Goal: Information Seeking & Learning: Learn about a topic

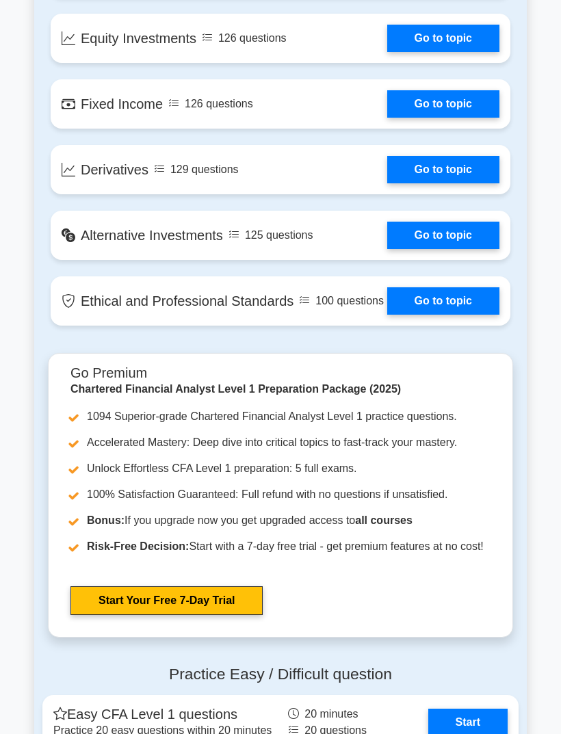
scroll to position [1451, 0]
click at [472, 249] on link "Go to topic" at bounding box center [443, 235] width 112 height 27
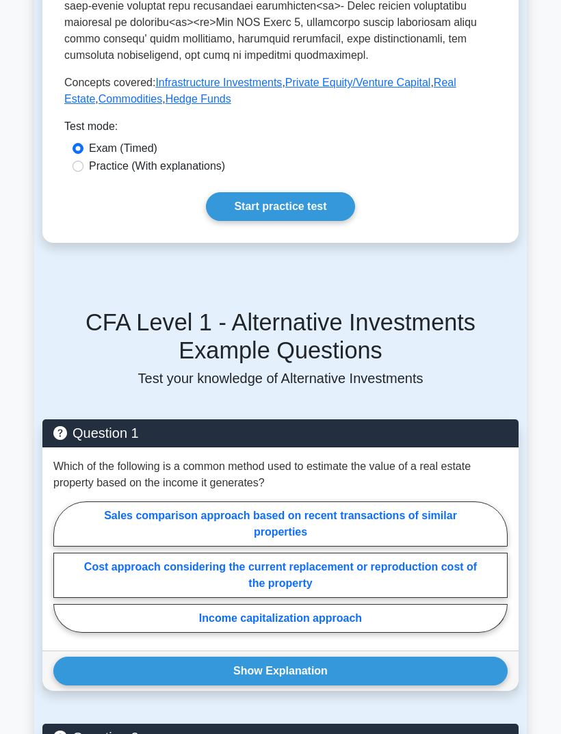
scroll to position [699, 0]
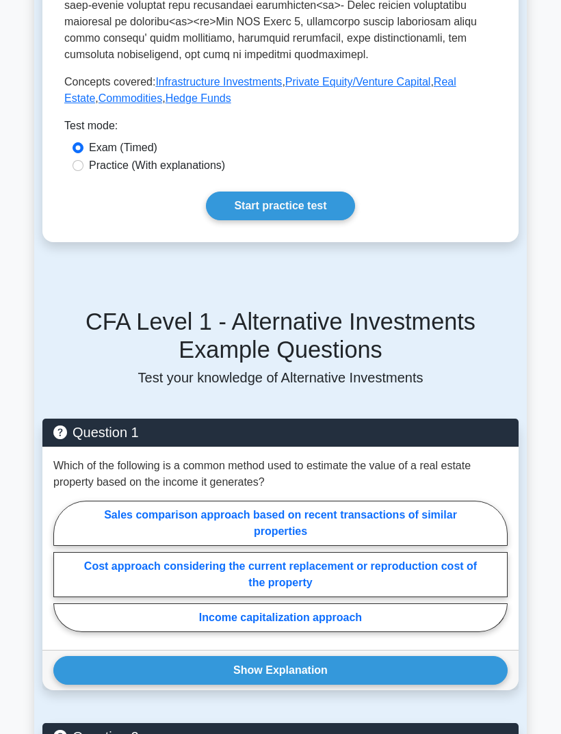
click at [322, 220] on link "Start practice test" at bounding box center [280, 206] width 149 height 29
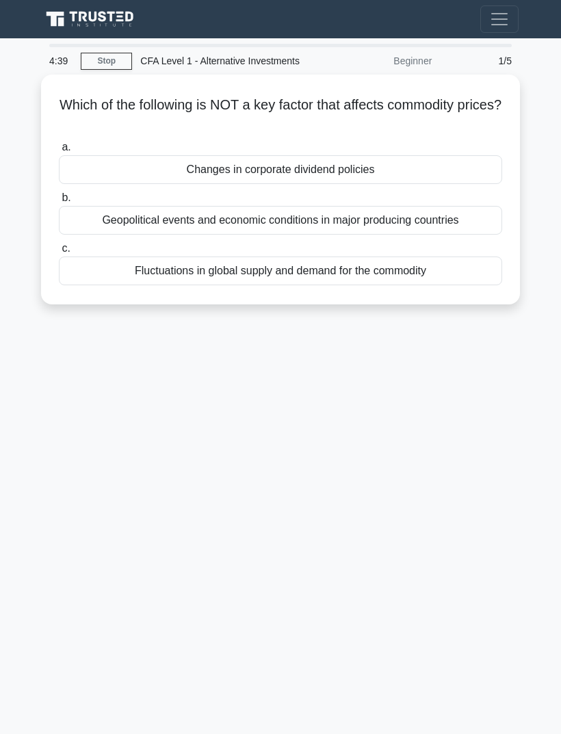
click at [92, 184] on div "Changes in corporate dividend policies" at bounding box center [281, 169] width 444 height 29
click at [59, 152] on input "a. Changes in corporate dividend policies" at bounding box center [59, 147] width 0 height 9
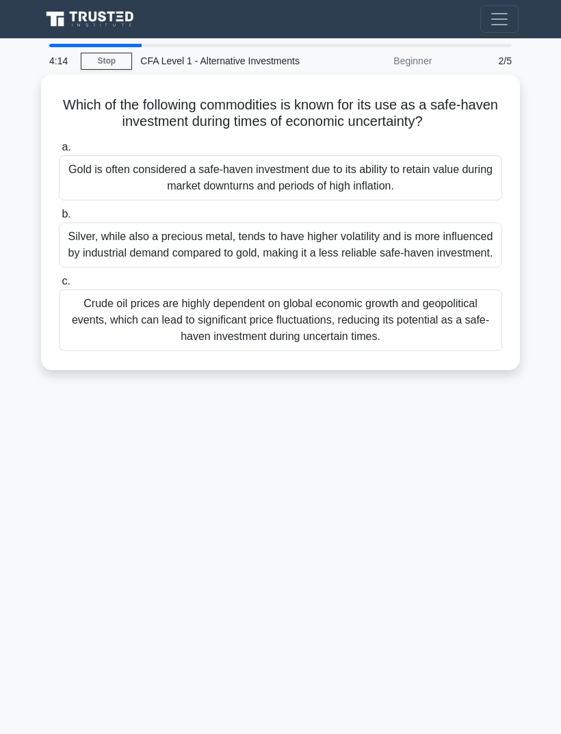
click at [94, 201] on div "Gold is often considered a safe-haven investment due to its ability to retain v…" at bounding box center [281, 177] width 444 height 45
click at [59, 152] on input "a. Gold is often considered a safe-haven investment due to its ability to retai…" at bounding box center [59, 147] width 0 height 9
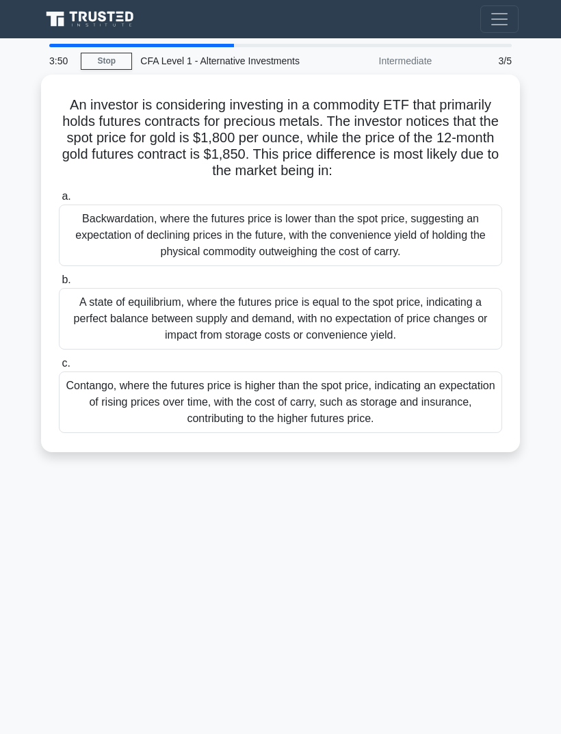
click at [84, 350] on div "A state of equilibrium, where the futures price is equal to the spot price, ind…" at bounding box center [281, 319] width 444 height 62
click at [59, 285] on input "b. A state of equilibrium, where the futures price is equal to the spot price, …" at bounding box center [59, 280] width 0 height 9
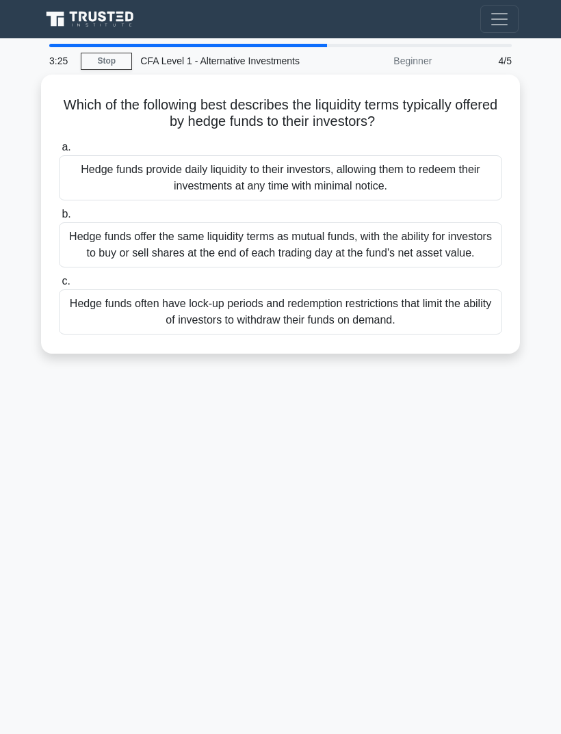
click at [89, 190] on div "Hedge funds provide daily liquidity to their investors, allowing them to redeem…" at bounding box center [281, 177] width 444 height 45
click at [59, 152] on input "a. Hedge funds provide daily liquidity to their investors, allowing them to red…" at bounding box center [59, 147] width 0 height 9
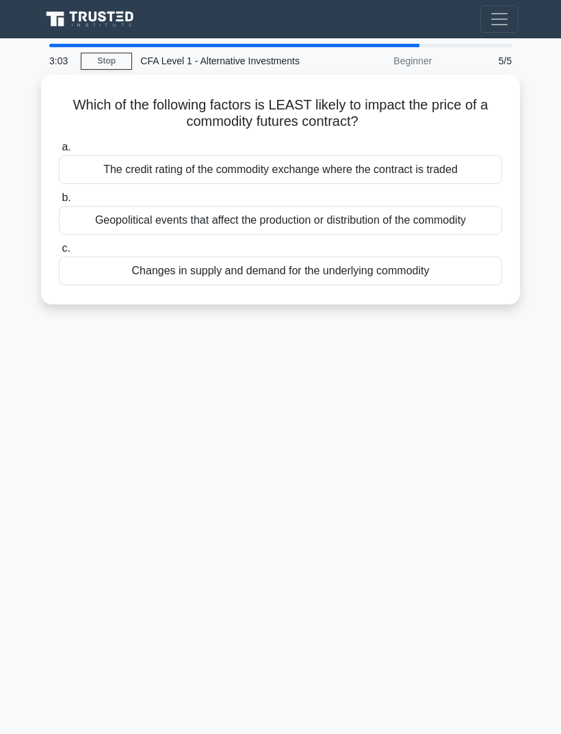
click at [84, 183] on div "The credit rating of the commodity exchange where the contract is traded" at bounding box center [281, 169] width 444 height 29
click at [59, 152] on input "a. The credit rating of the commodity exchange where the contract is traded" at bounding box center [59, 147] width 0 height 9
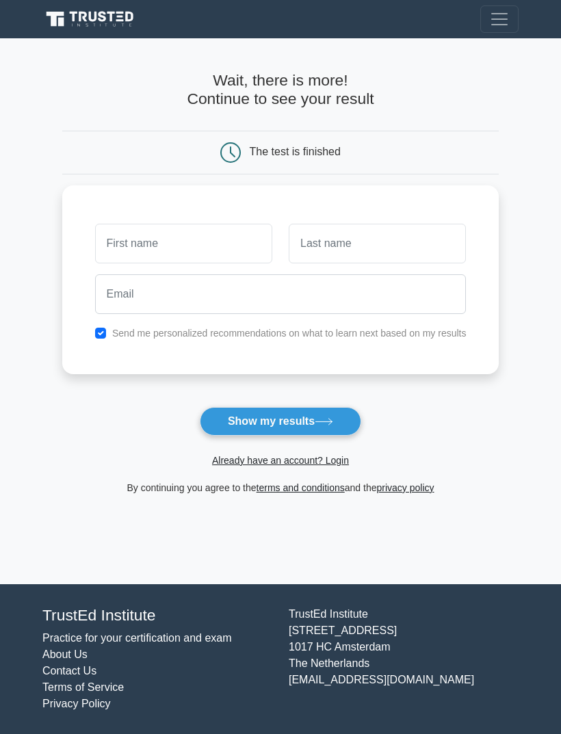
click at [232, 412] on button "Show my results" at bounding box center [281, 421] width 162 height 29
type input "Q"
click at [459, 248] on input "text" at bounding box center [377, 244] width 177 height 40
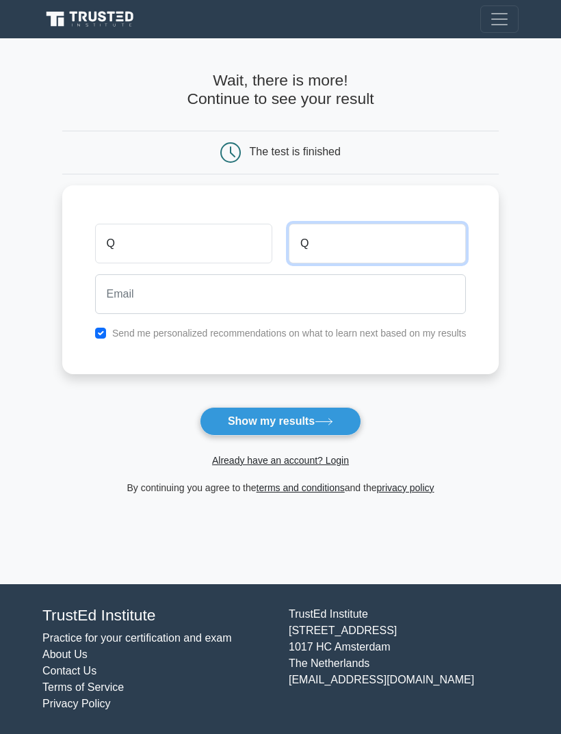
type input "Q"
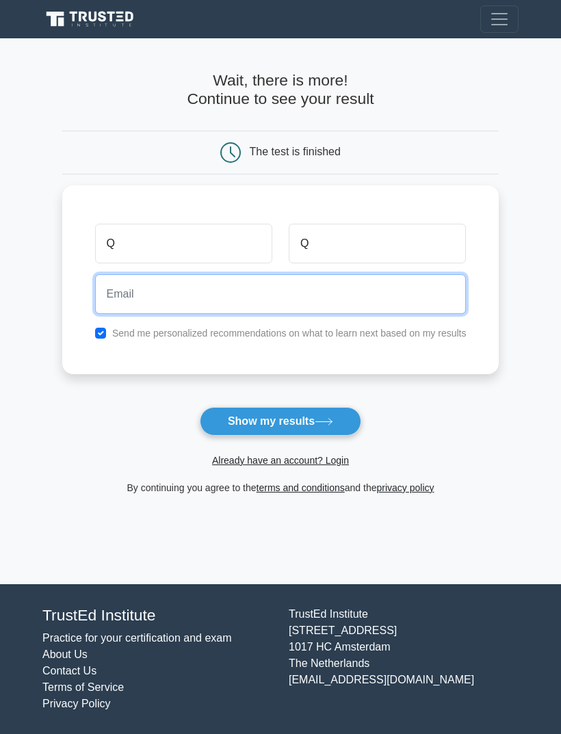
click at [95, 285] on input "email" at bounding box center [281, 294] width 372 height 40
type input "q"
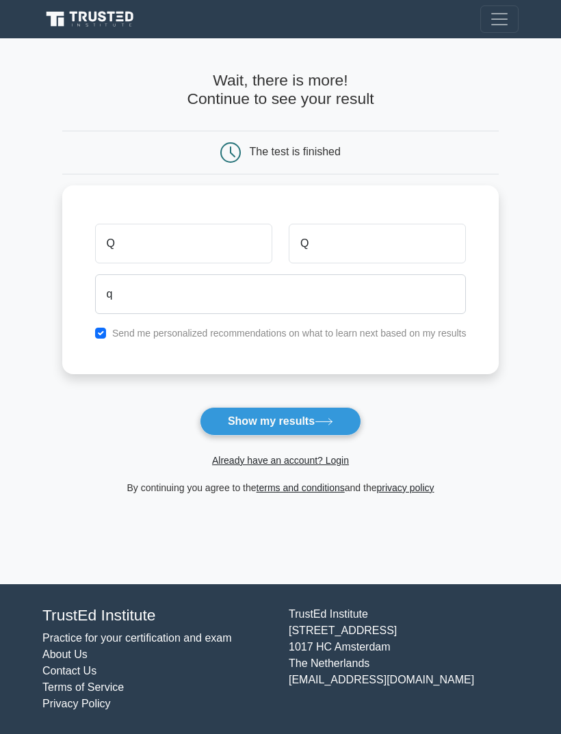
click at [344, 421] on button "Show my results" at bounding box center [281, 421] width 162 height 29
click at [340, 426] on button "Show my results" at bounding box center [281, 421] width 162 height 29
